Goal: Transaction & Acquisition: Purchase product/service

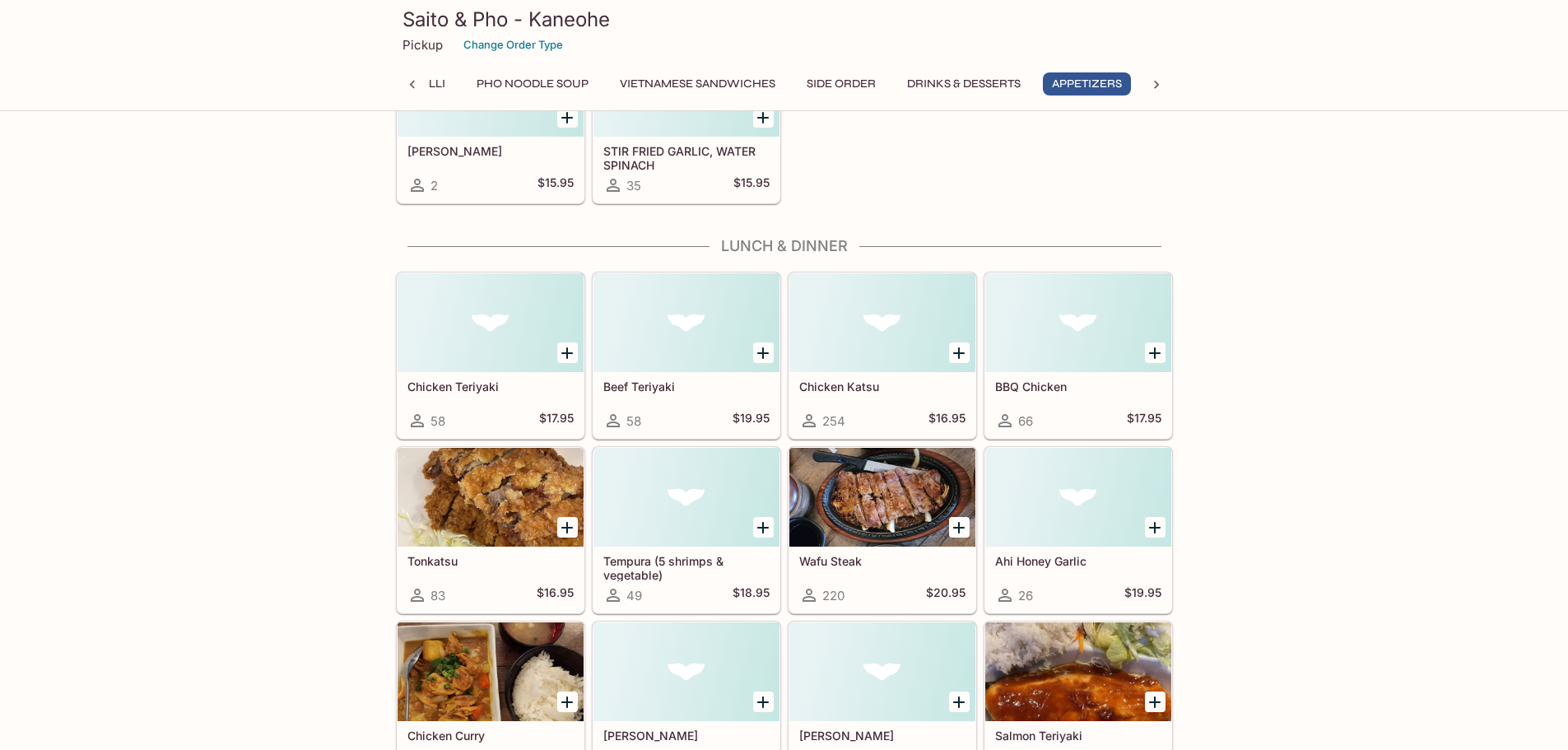
scroll to position [3458, 0]
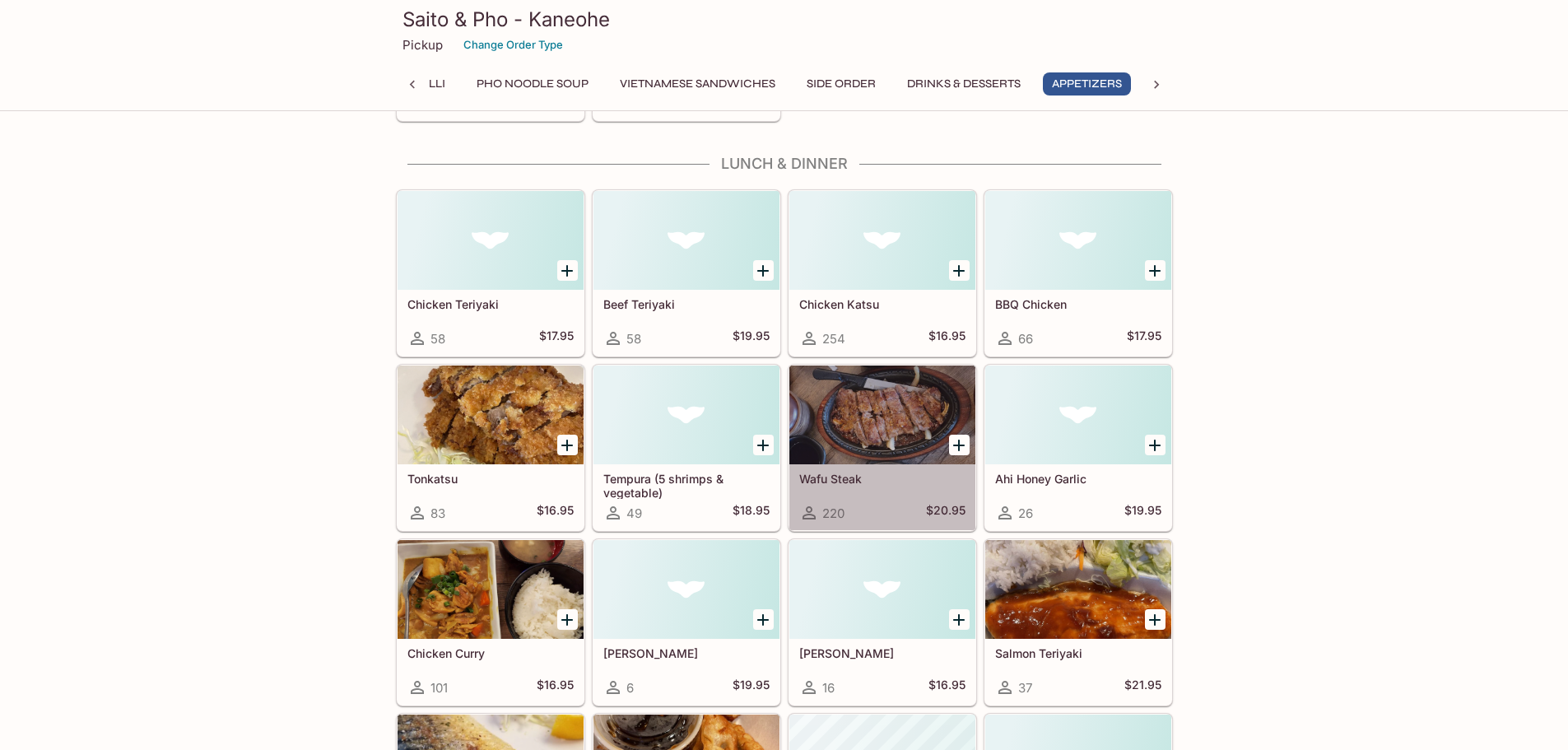
click at [902, 433] on div at bounding box center [882, 415] width 186 height 99
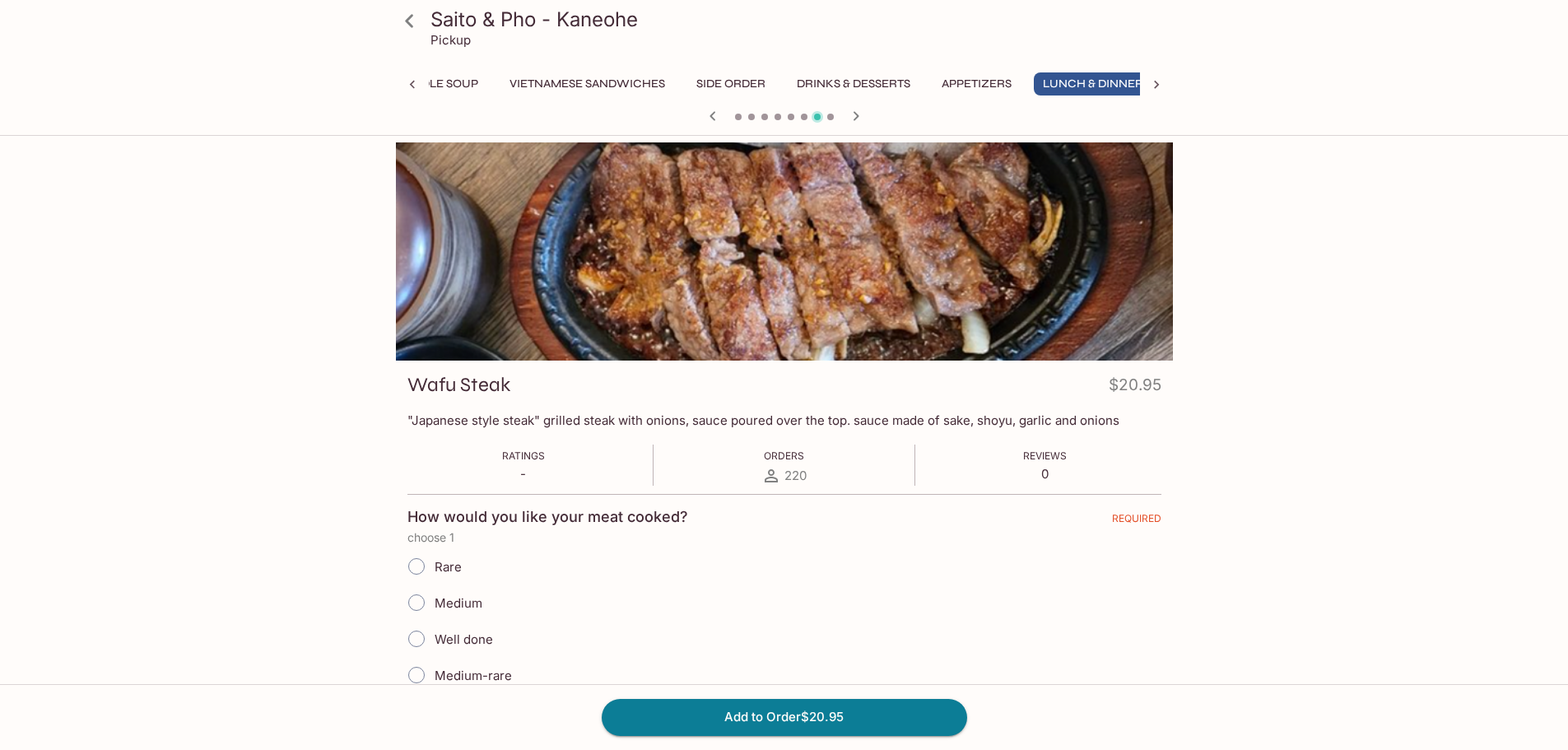
scroll to position [0, 315]
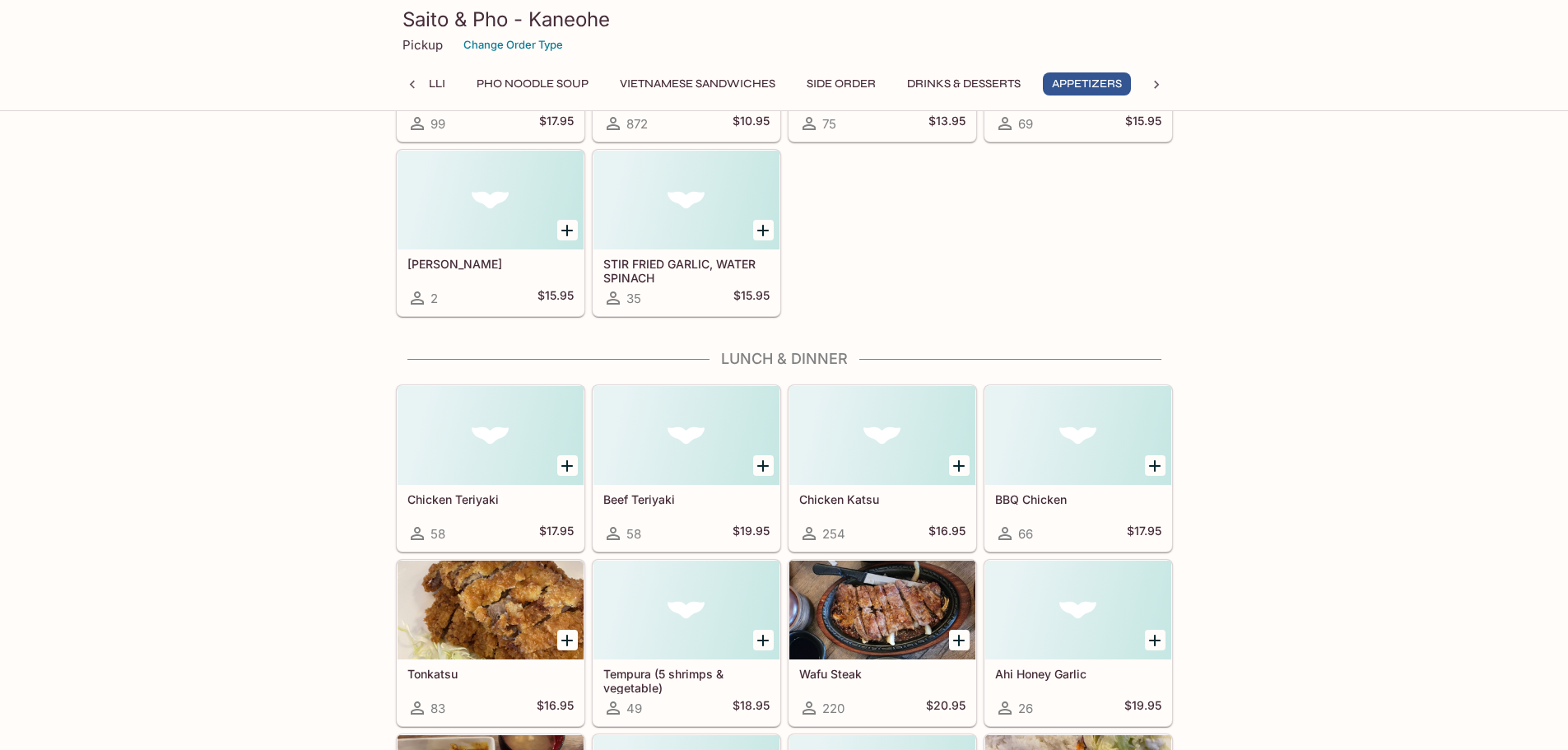
scroll to position [3107, 0]
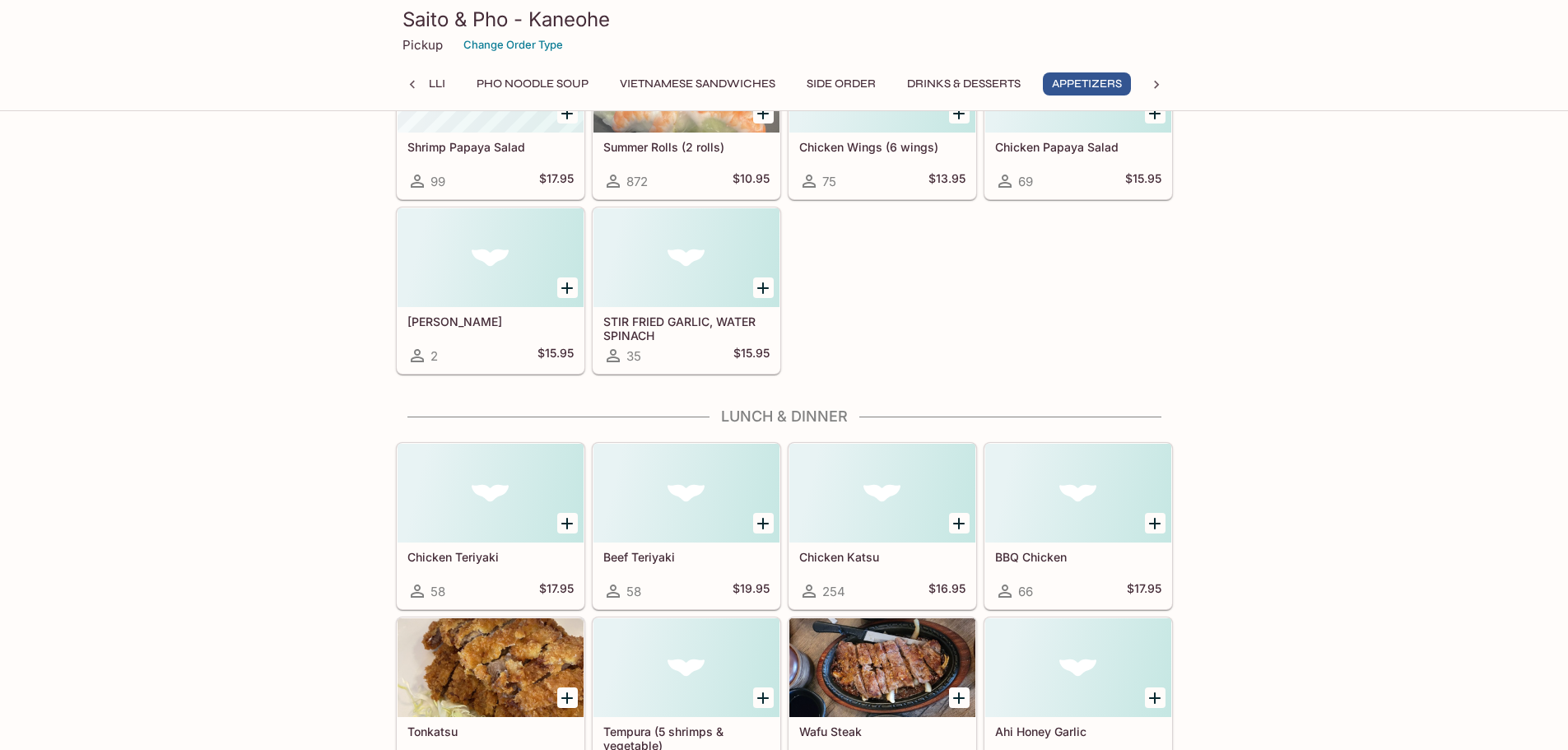
scroll to position [3319, 0]
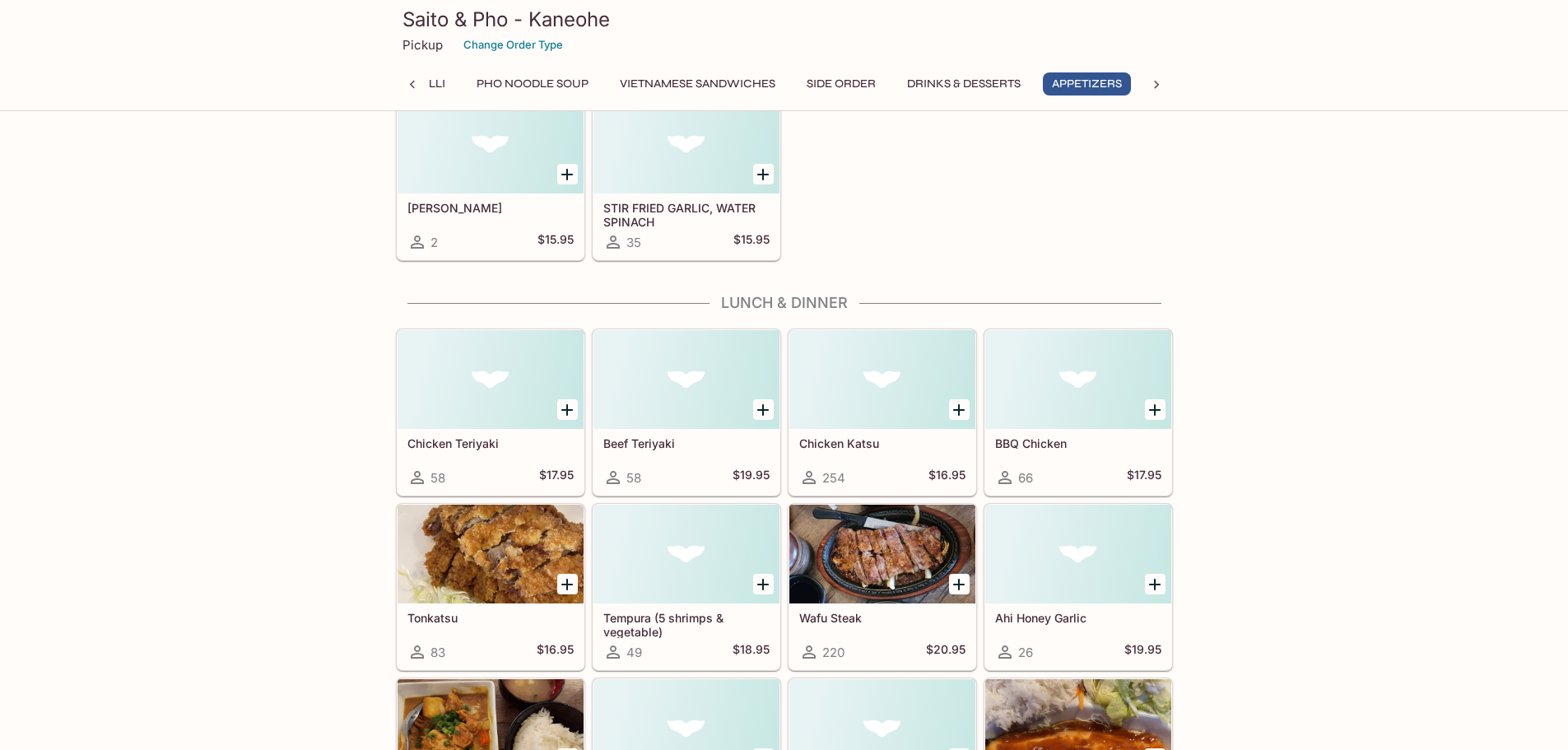
click at [889, 561] on div at bounding box center [882, 554] width 186 height 99
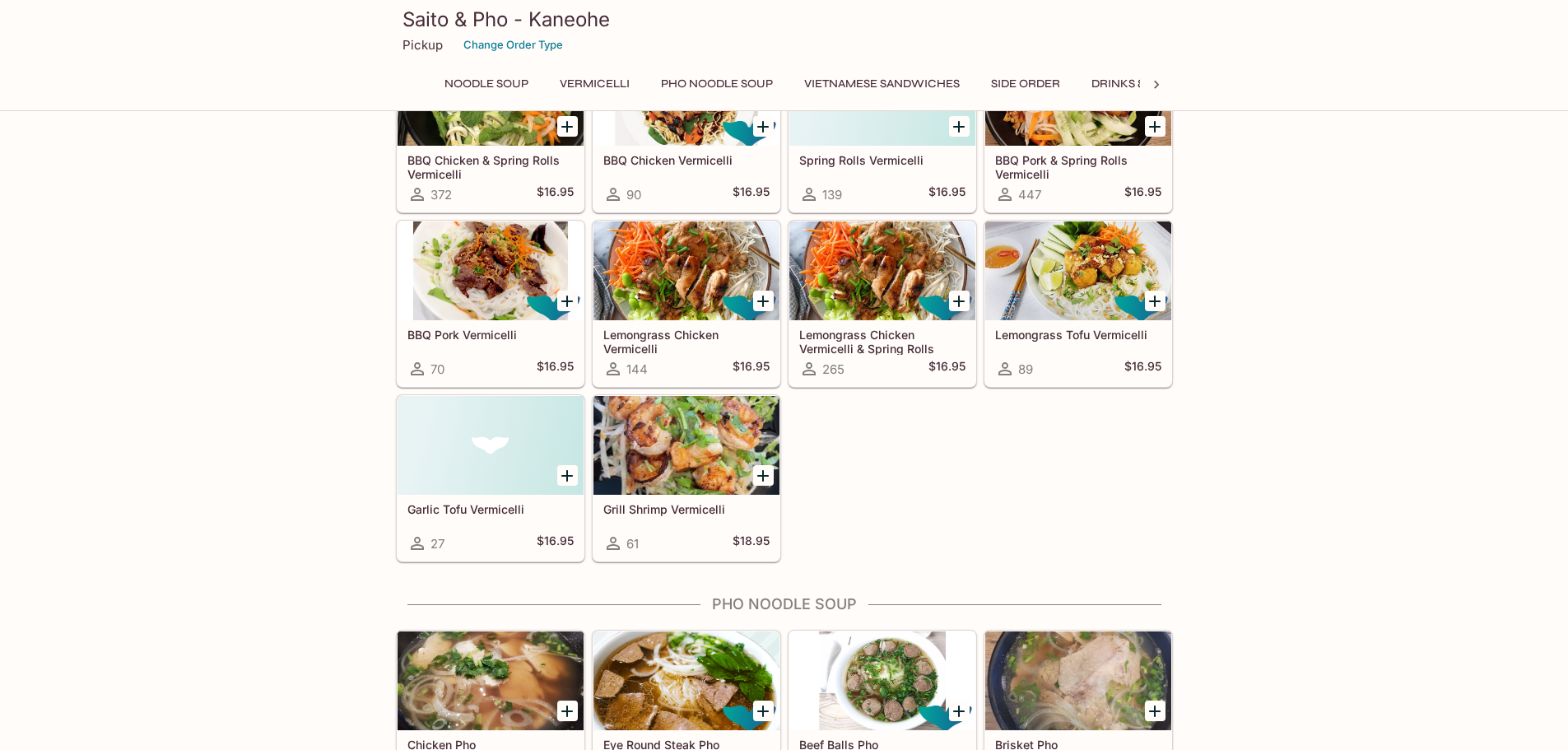
scroll to position [437, 0]
